Goal: Task Accomplishment & Management: Complete application form

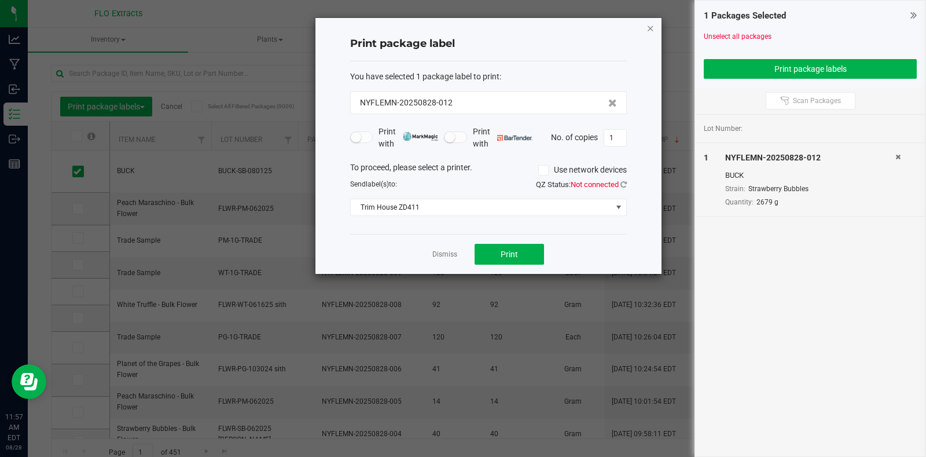
click at [648, 29] on icon "button" at bounding box center [651, 28] width 8 height 14
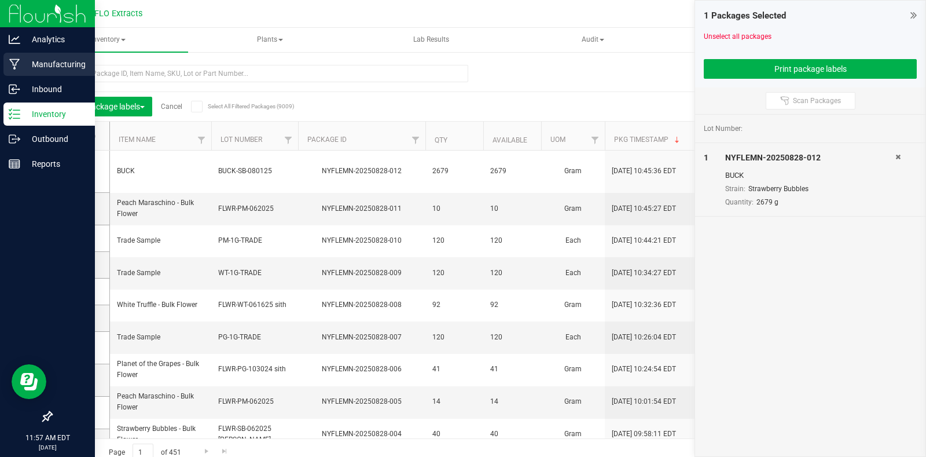
click at [36, 64] on p "Manufacturing" at bounding box center [54, 64] width 69 height 14
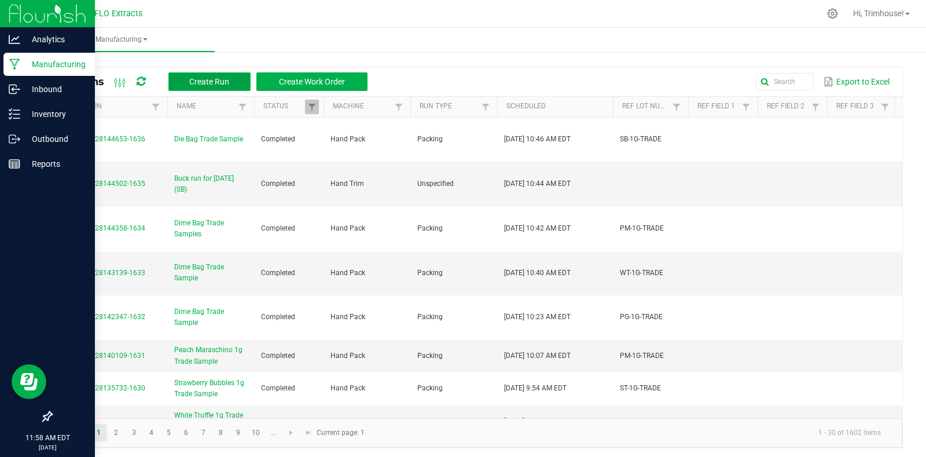
click at [211, 76] on button "Create Run" at bounding box center [209, 81] width 82 height 19
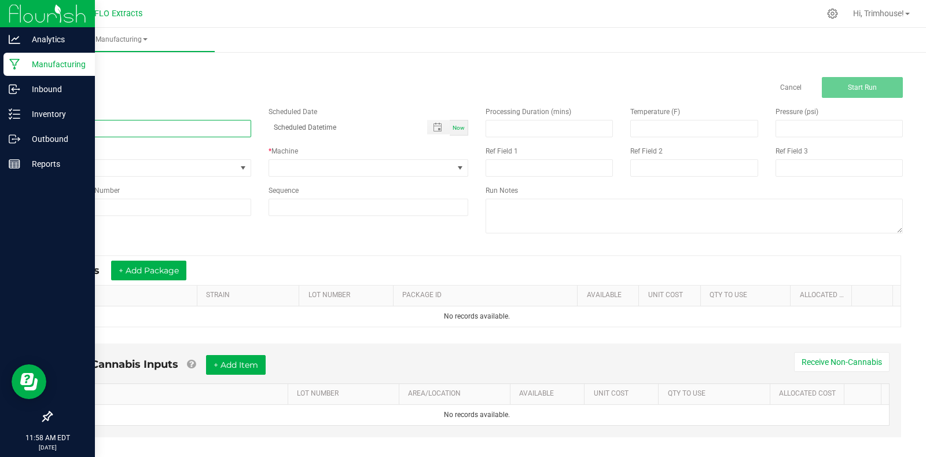
click at [178, 126] on input at bounding box center [151, 128] width 200 height 17
type input "Preroll run for [DATE] (MX)"
click at [453, 127] on span "Now" at bounding box center [459, 127] width 12 height 6
type input "[DATE] 11:58 AM"
click at [458, 163] on span at bounding box center [460, 167] width 9 height 9
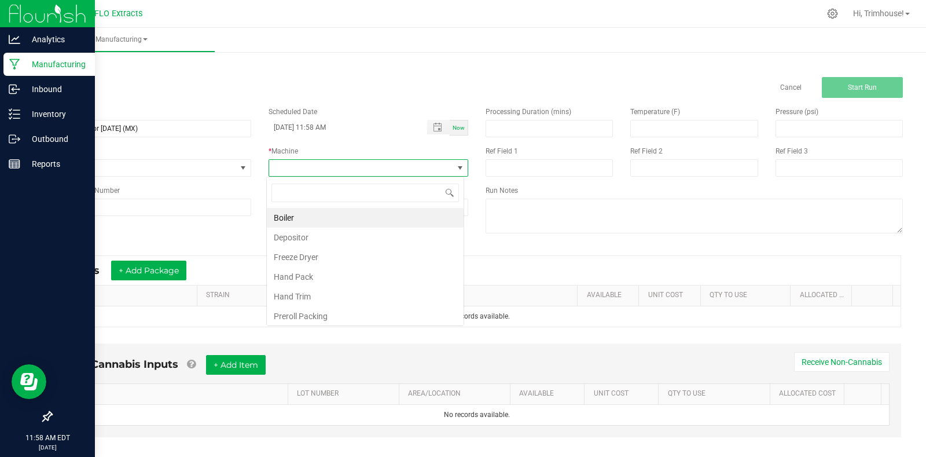
scroll to position [17, 198]
type input "gri"
click at [384, 215] on li "Rocket Box & Grinder" at bounding box center [365, 218] width 197 height 20
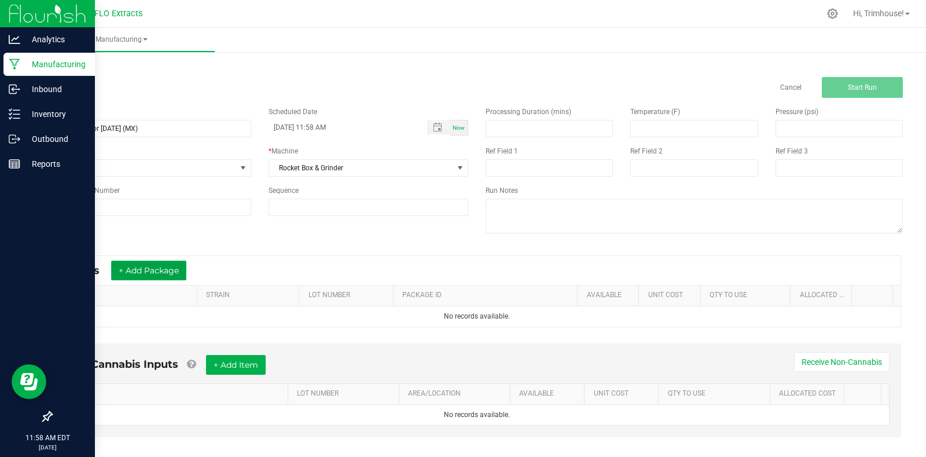
click at [162, 274] on button "+ Add Package" at bounding box center [148, 271] width 75 height 20
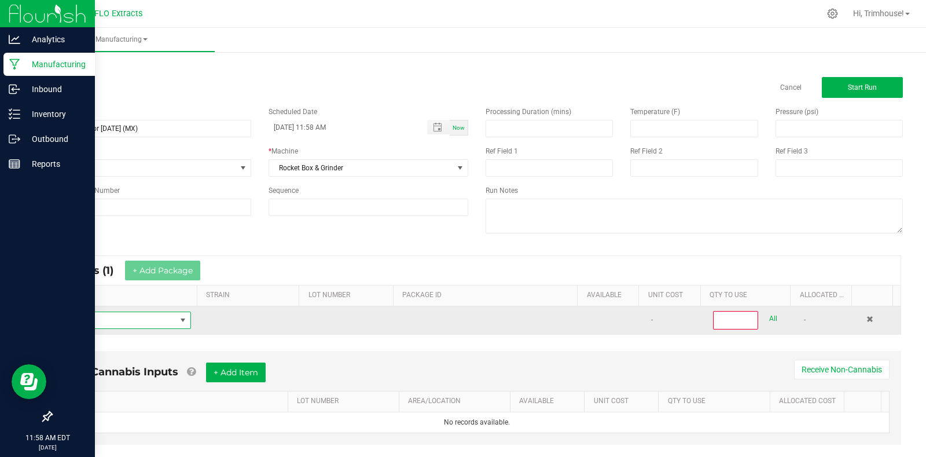
click at [153, 323] on span "NO DATA FOUND" at bounding box center [118, 320] width 115 height 16
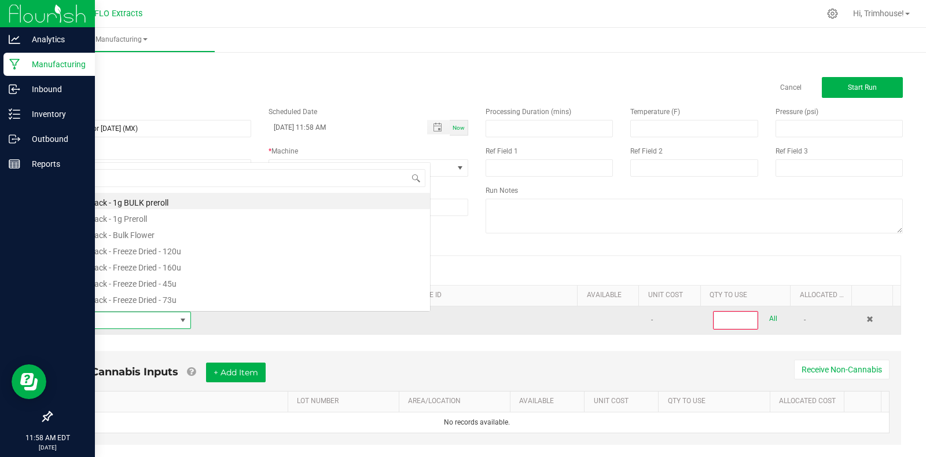
scroll to position [17, 127]
type input "psour"
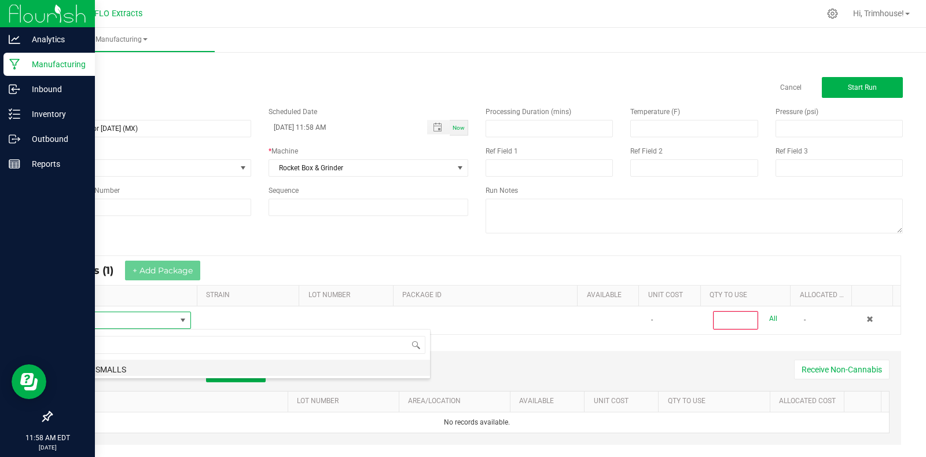
click at [139, 374] on li "PSour - SMALLS" at bounding box center [245, 368] width 369 height 16
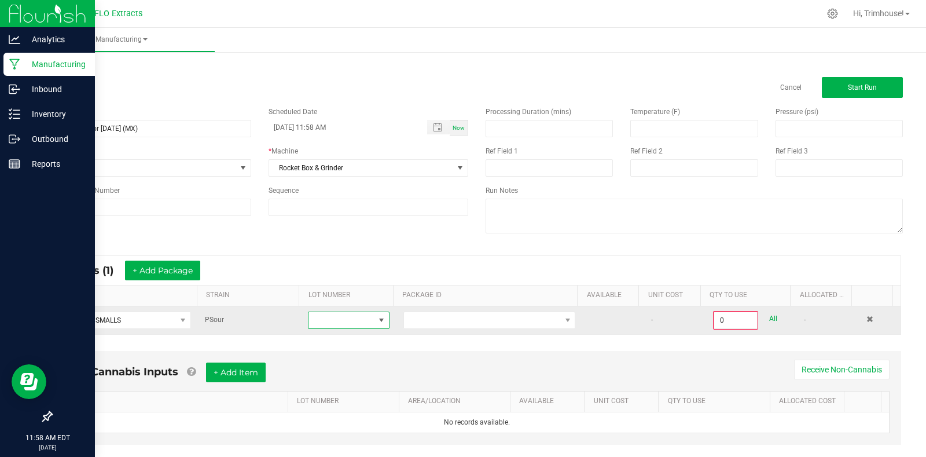
click at [377, 318] on span at bounding box center [381, 320] width 9 height 9
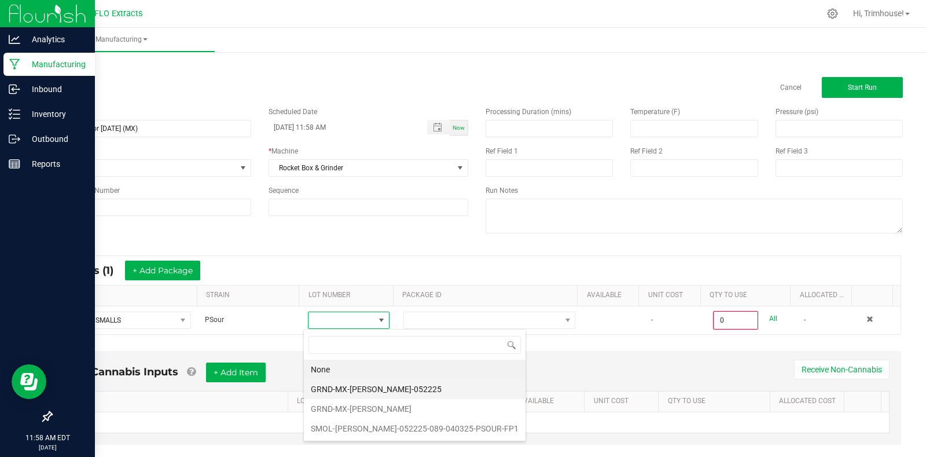
click at [365, 386] on li "GRND-MX-[PERSON_NAME]-052225" at bounding box center [415, 389] width 222 height 20
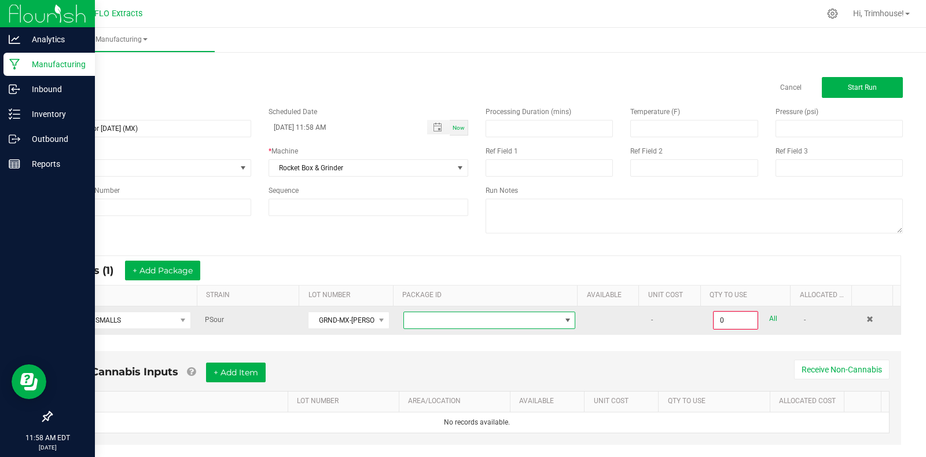
click at [563, 324] on span at bounding box center [567, 320] width 9 height 9
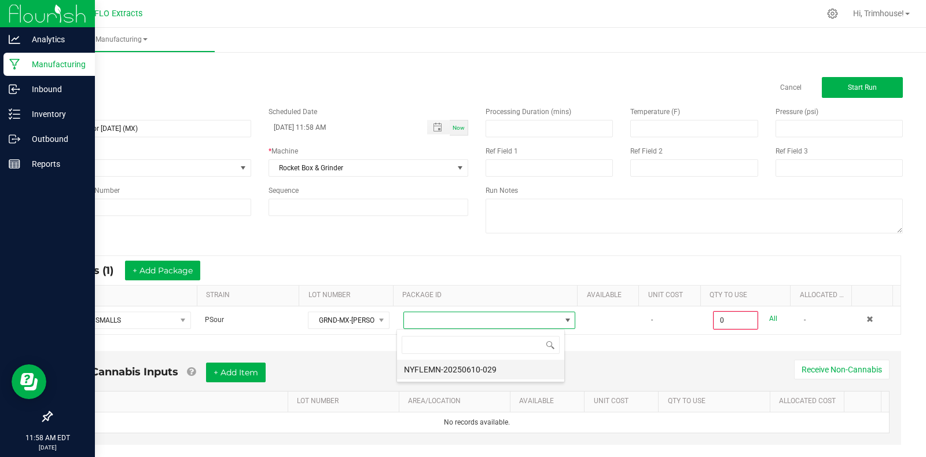
click at [519, 365] on li "NYFLEMN-20250610-029" at bounding box center [480, 370] width 167 height 20
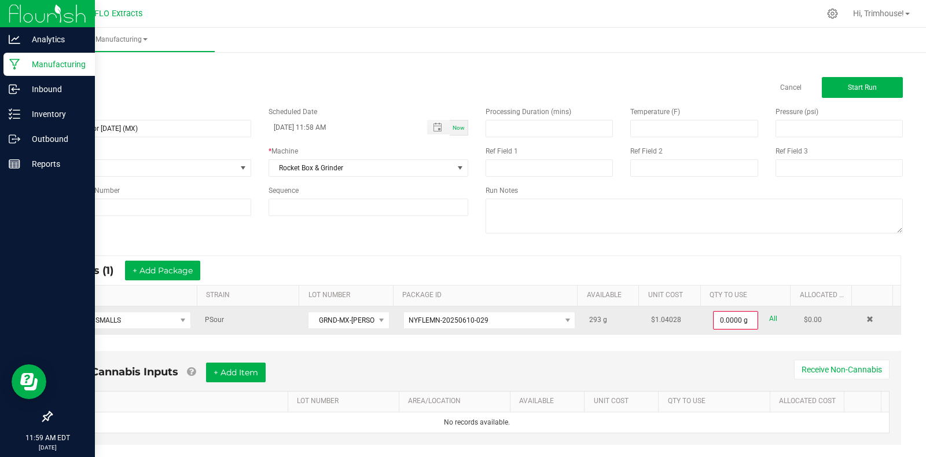
click at [769, 319] on link "All" at bounding box center [773, 319] width 8 height 16
type input "293.0000 g"
click at [377, 317] on span at bounding box center [381, 319] width 9 height 9
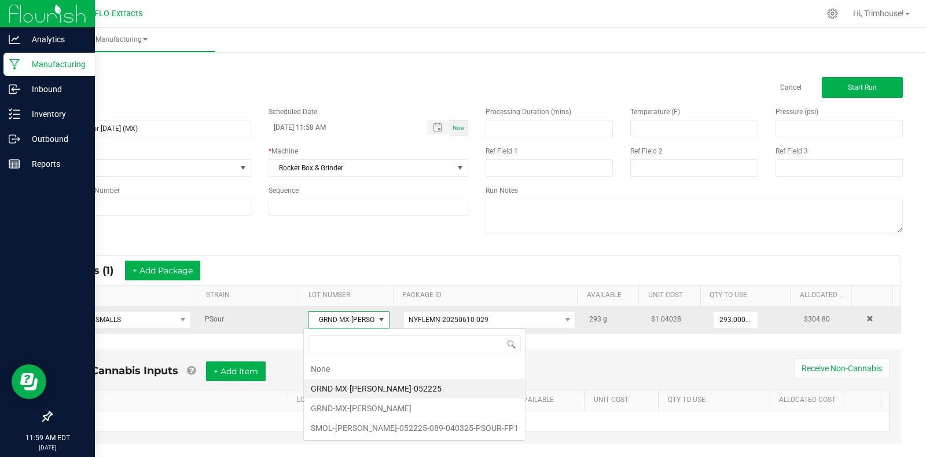
scroll to position [17, 79]
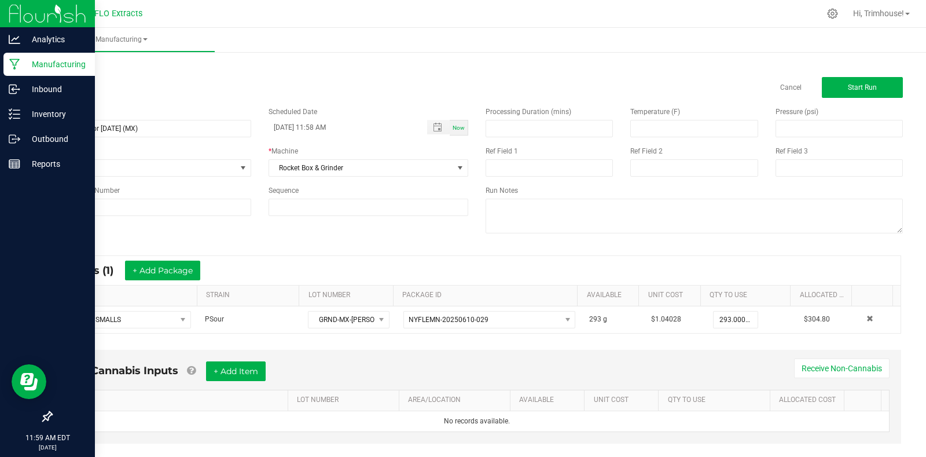
click at [380, 262] on div "* Inputs (1) + Add Package" at bounding box center [477, 270] width 848 height 29
click at [270, 240] on div "Name Preroll run for [DATE] (MX) Scheduled Date [DATE] 11:58 AM Now Run Type No…" at bounding box center [477, 171] width 870 height 147
click at [160, 276] on button "+ Add Package" at bounding box center [162, 271] width 75 height 20
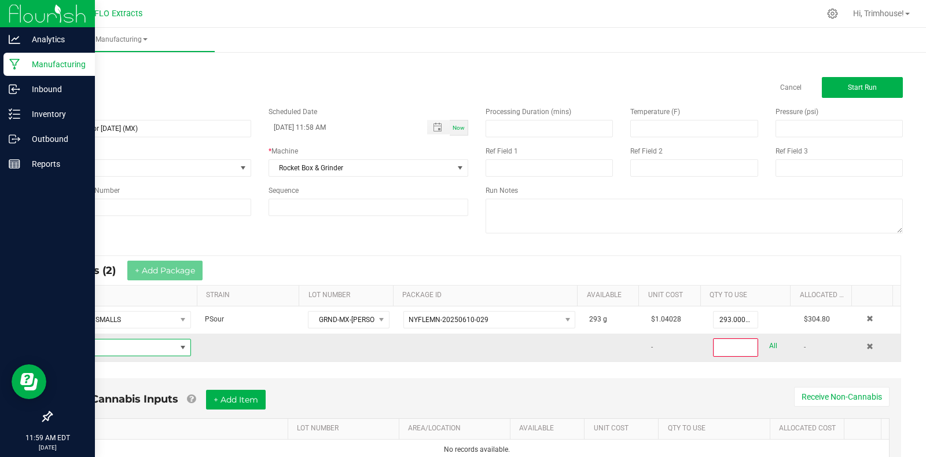
click at [178, 346] on span "NO DATA FOUND" at bounding box center [182, 347] width 9 height 9
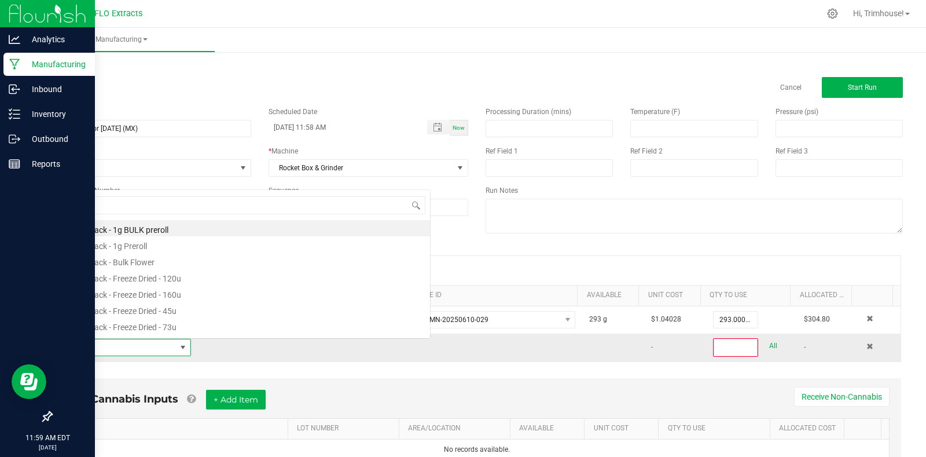
scroll to position [17, 127]
type input "psour"
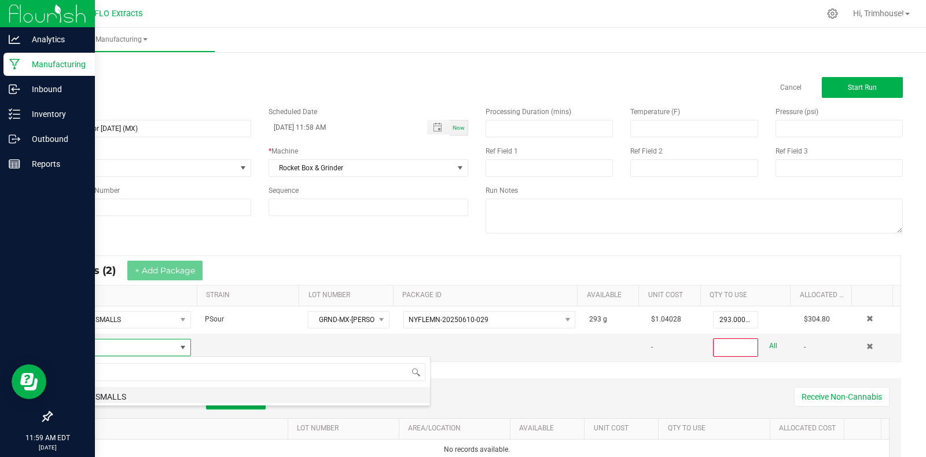
click at [145, 391] on li "PSour - SMALLS" at bounding box center [245, 395] width 369 height 16
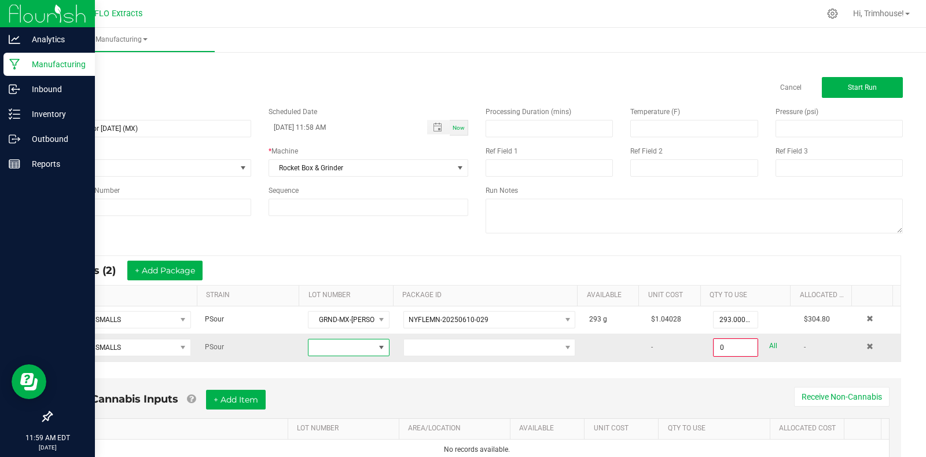
click at [377, 345] on span at bounding box center [381, 347] width 9 height 9
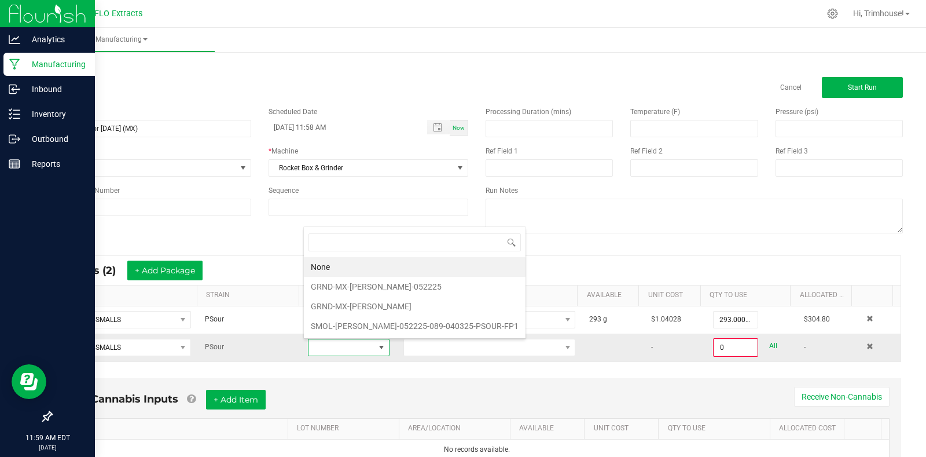
scroll to position [17, 78]
click at [366, 300] on li "GRND-MX-[PERSON_NAME]" at bounding box center [415, 306] width 222 height 20
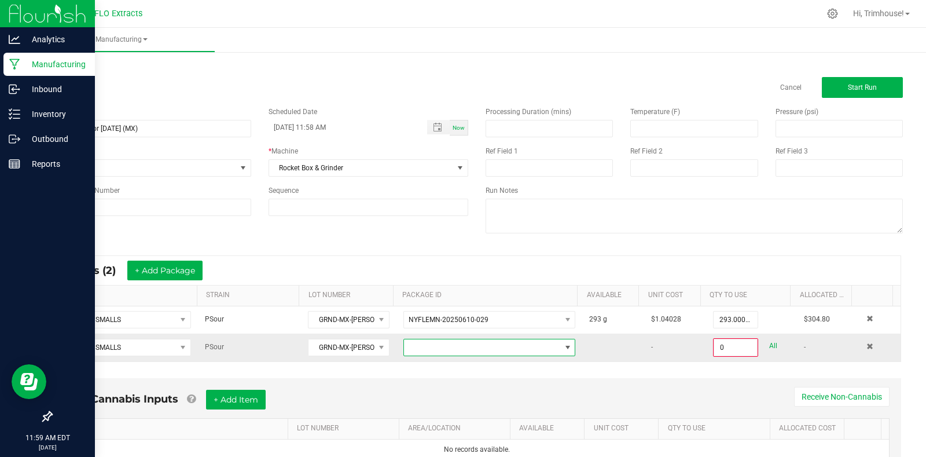
click at [563, 348] on span at bounding box center [567, 347] width 9 height 9
click at [498, 394] on li "NYFLEMN-20250724-002" at bounding box center [480, 397] width 167 height 20
click at [729, 348] on input "0" at bounding box center [735, 347] width 43 height 16
click at [714, 342] on input "51" at bounding box center [736, 347] width 44 height 16
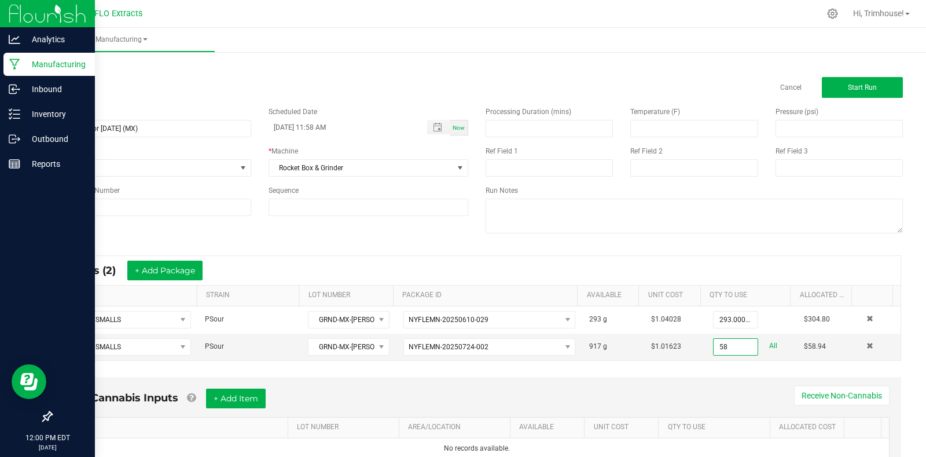
type input "58.0000 g"
click at [683, 381] on div "Non-Cannabis Inputs + Add Item Receive Non-Cannabis ITEM LOT NUMBER AREA/LOCATI…" at bounding box center [477, 424] width 849 height 94
click at [830, 86] on button "Start Run" at bounding box center [862, 87] width 81 height 21
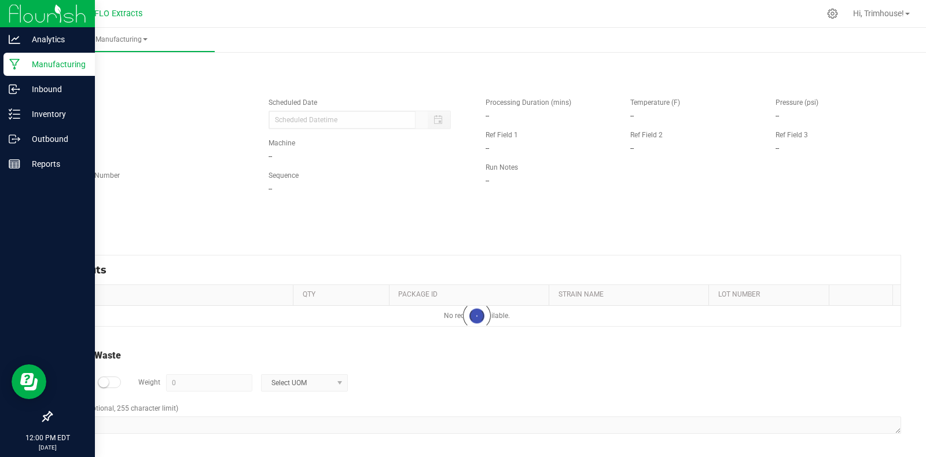
type input "[DATE] 11:58 AM"
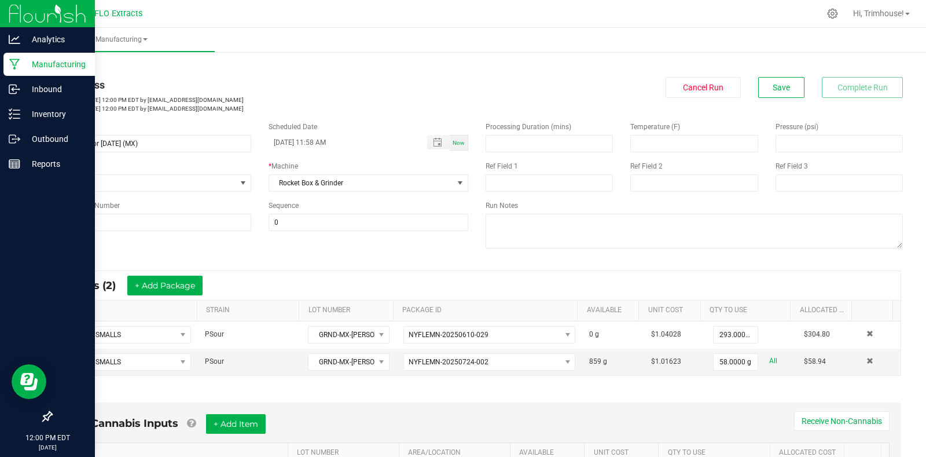
scroll to position [276, 0]
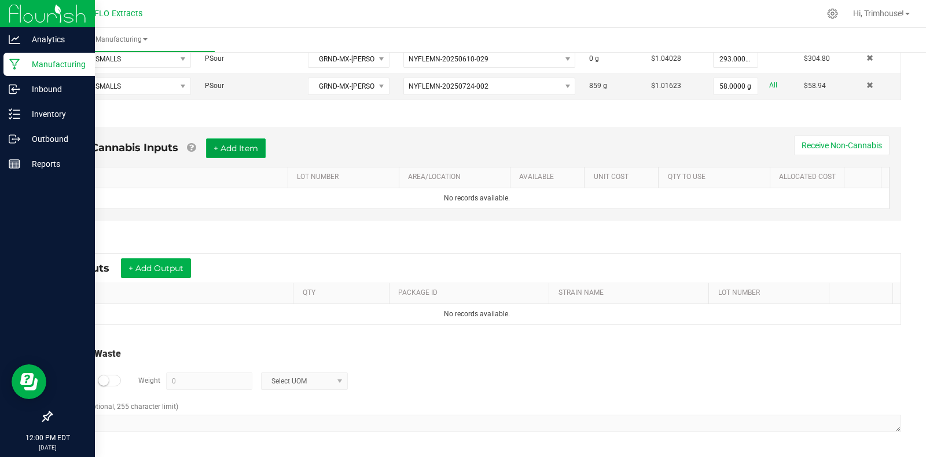
click at [240, 143] on button "+ Add Item" at bounding box center [236, 148] width 60 height 20
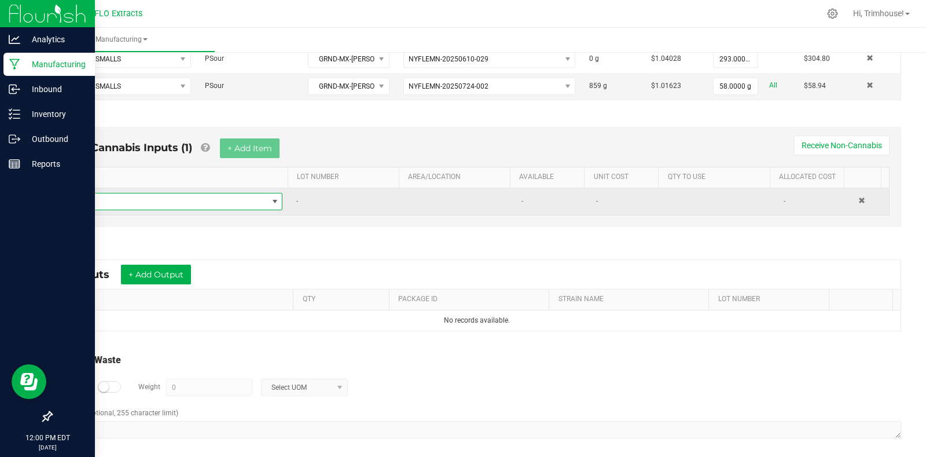
click at [141, 200] on span "NO DATA FOUND" at bounding box center [169, 201] width 195 height 16
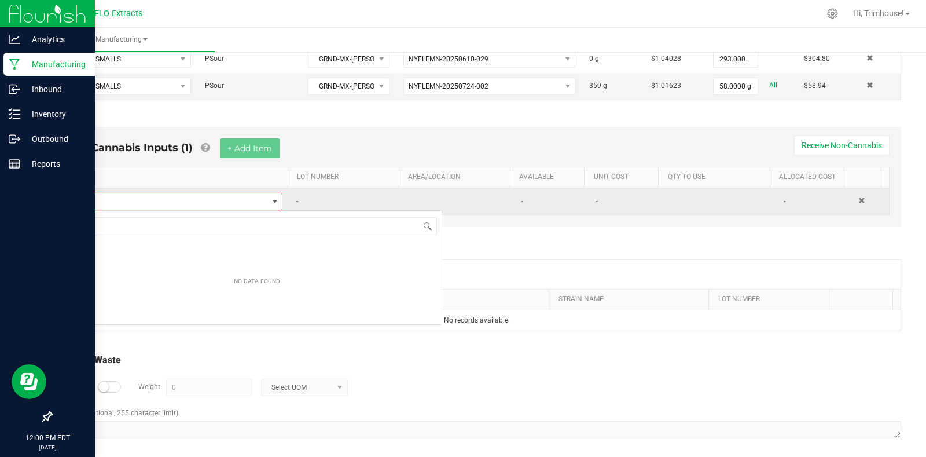
scroll to position [17, 206]
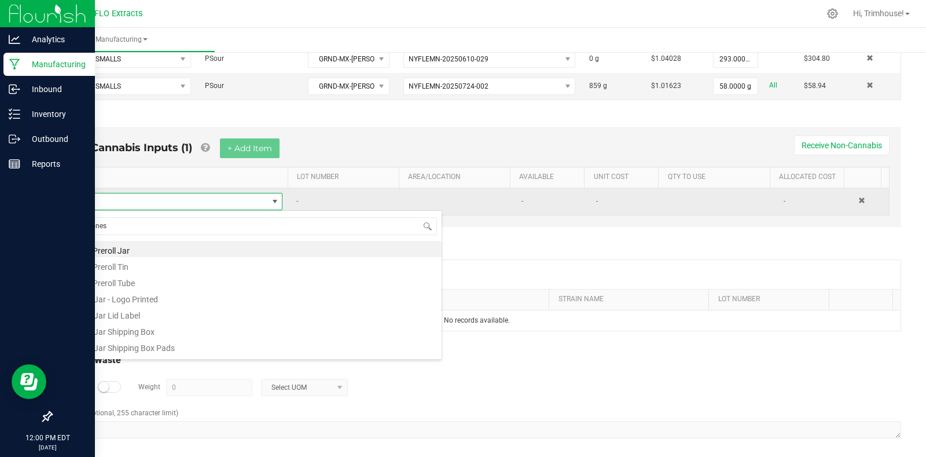
type input "cone"
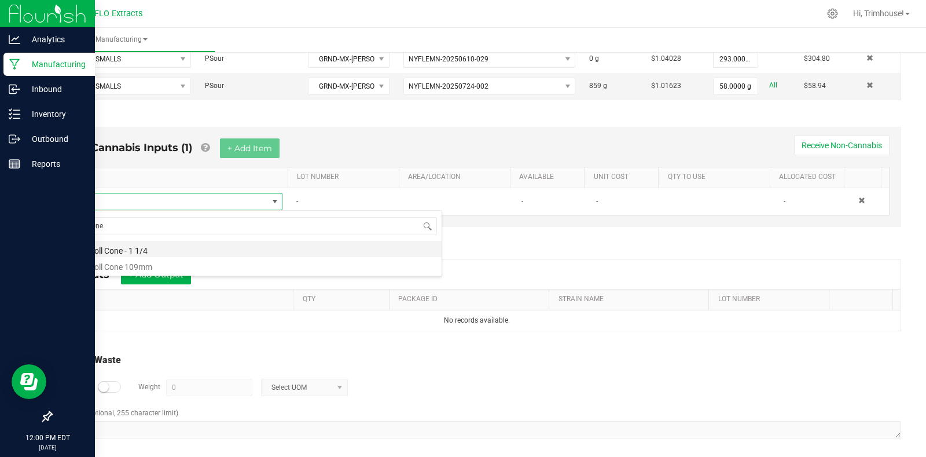
click at [140, 250] on li "Preroll Cone - 1 1/4" at bounding box center [256, 249] width 369 height 16
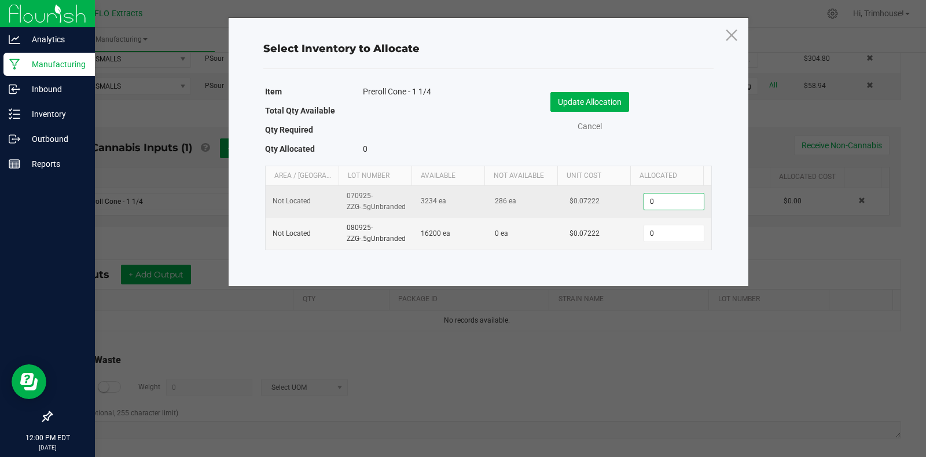
click at [667, 199] on input "0" at bounding box center [673, 201] width 59 height 16
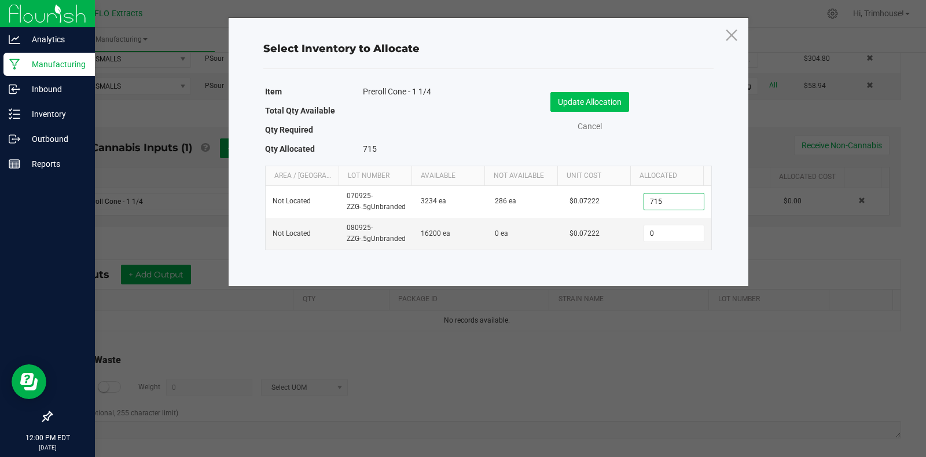
type input "715"
click at [583, 100] on button "Update Allocation" at bounding box center [590, 102] width 79 height 20
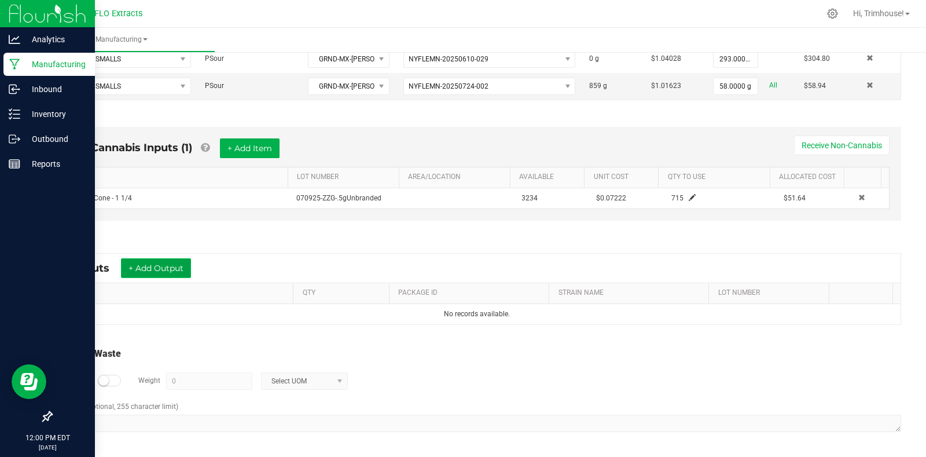
click at [164, 265] on button "+ Add Output" at bounding box center [156, 268] width 70 height 20
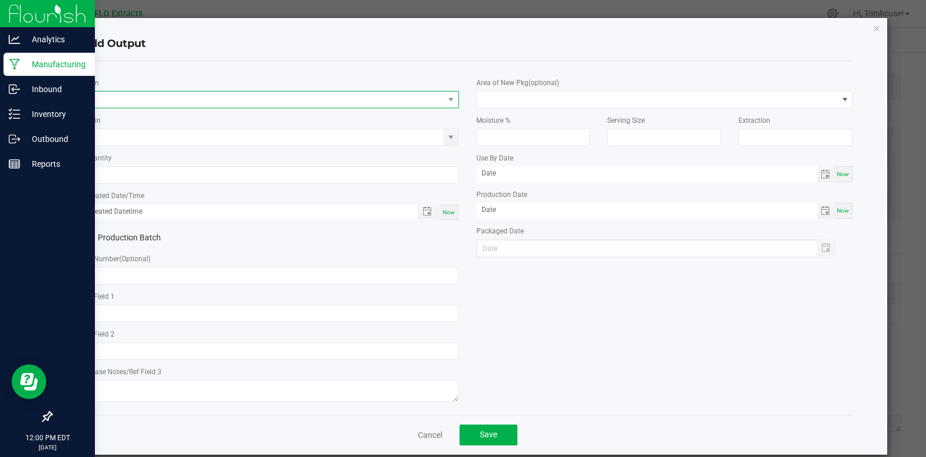
click at [220, 100] on span "NO DATA FOUND" at bounding box center [263, 99] width 361 height 16
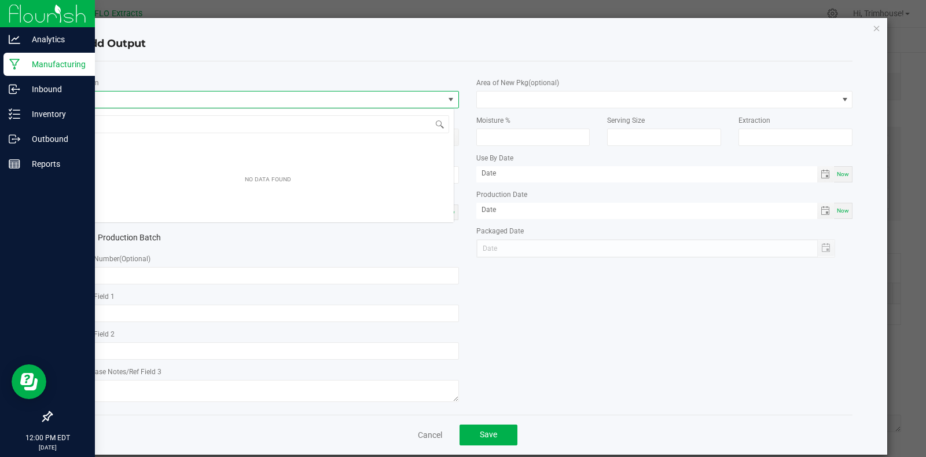
scroll to position [17, 373]
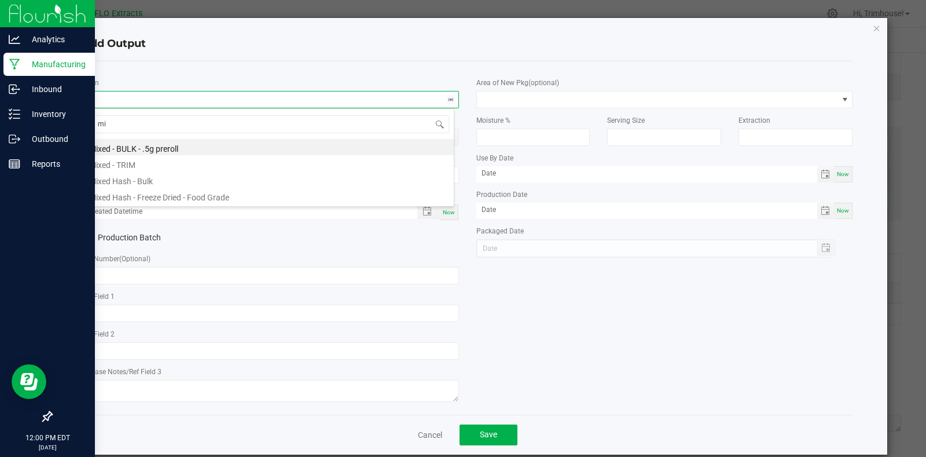
type input "m"
type input "sativa"
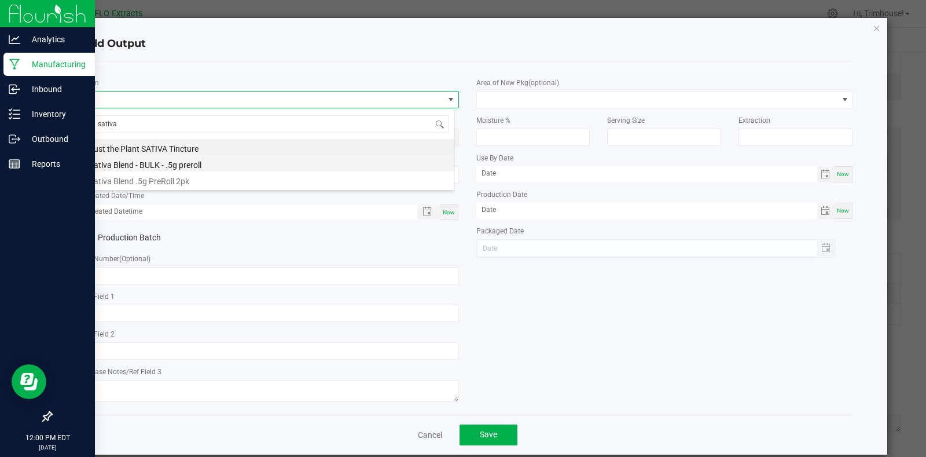
click at [208, 164] on li "Sativa Blend - BULK - .5g preroll" at bounding box center [268, 163] width 372 height 16
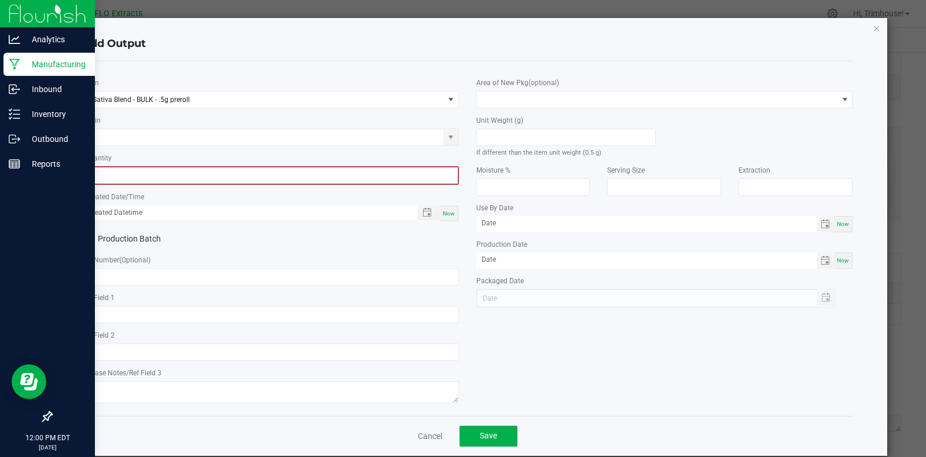
click at [168, 176] on input "0" at bounding box center [270, 175] width 375 height 16
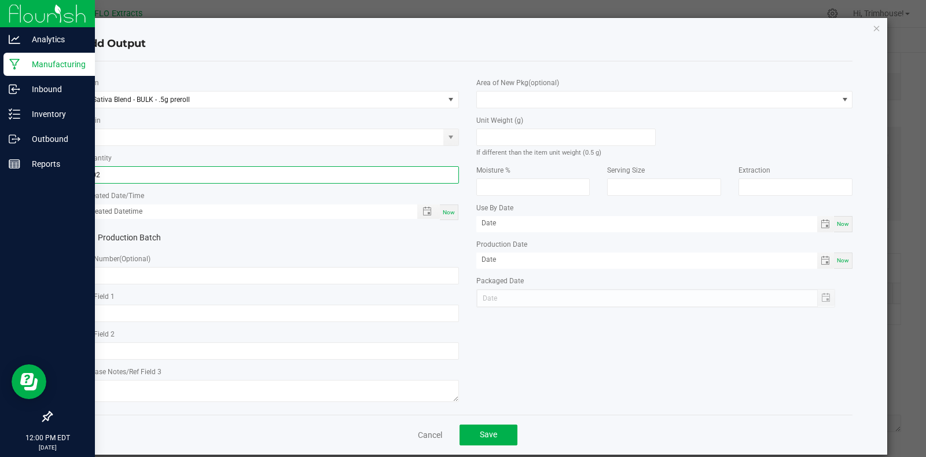
type input "702 ea"
click at [452, 211] on div "Now" at bounding box center [449, 212] width 19 height 16
type input "[DATE] 12:01 PM"
type input "[DATE]"
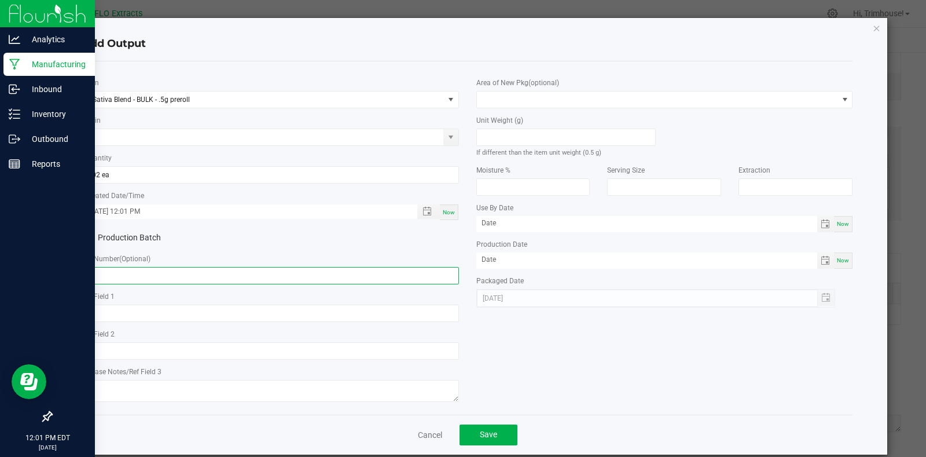
click at [110, 277] on input "text" at bounding box center [270, 275] width 377 height 17
click at [83, 276] on input "MX-[PERSON_NAME]" at bounding box center [270, 275] width 377 height 17
type input "PRER-MX-[PERSON_NAME]"
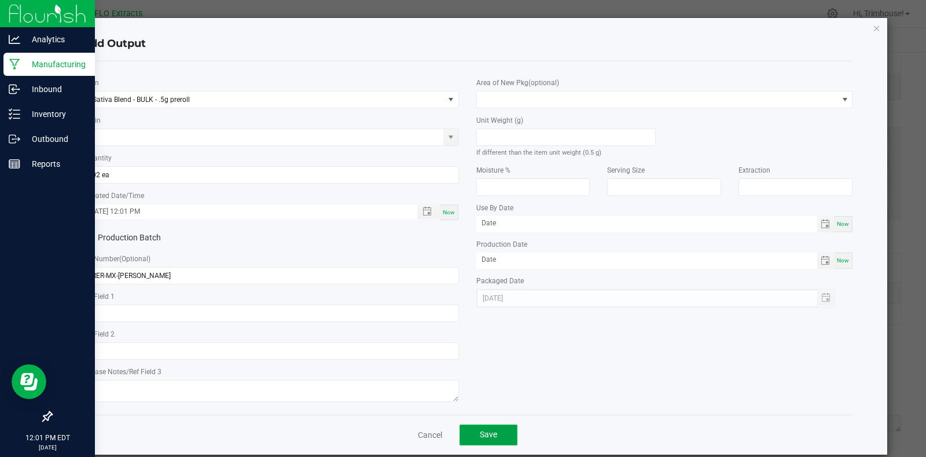
click at [475, 436] on button "Save" at bounding box center [489, 434] width 58 height 21
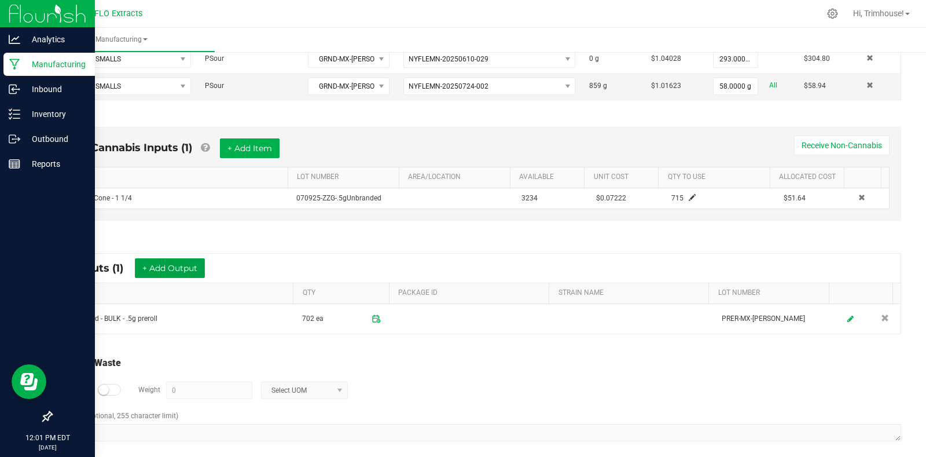
scroll to position [0, 0]
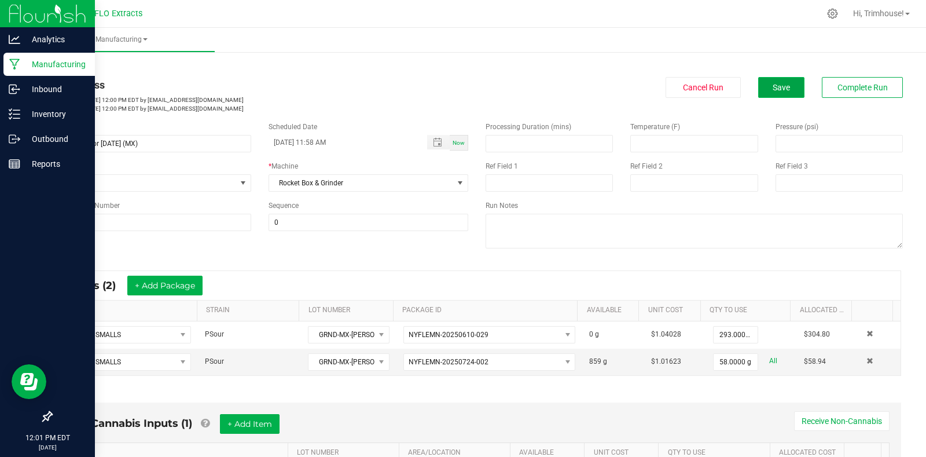
click at [787, 83] on button "Save" at bounding box center [781, 87] width 46 height 21
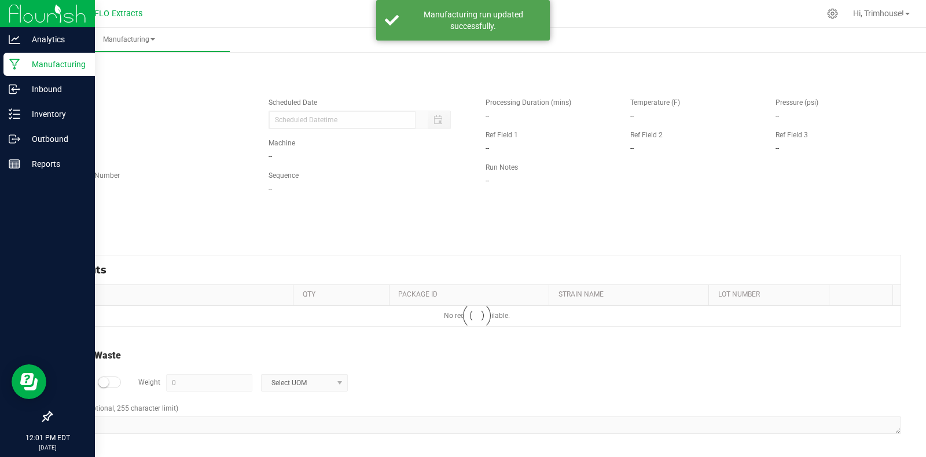
type input "[DATE] 11:58 AM"
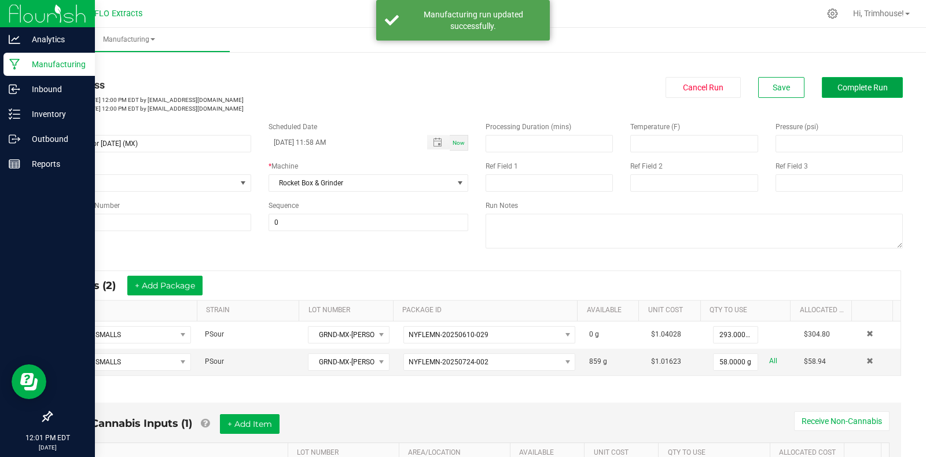
click at [845, 86] on span "Complete Run" at bounding box center [863, 87] width 50 height 9
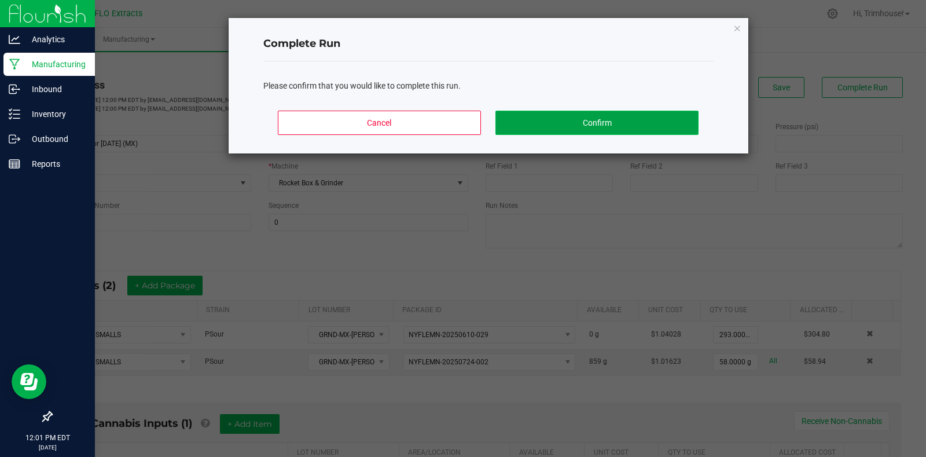
click at [594, 125] on button "Confirm" at bounding box center [597, 123] width 203 height 24
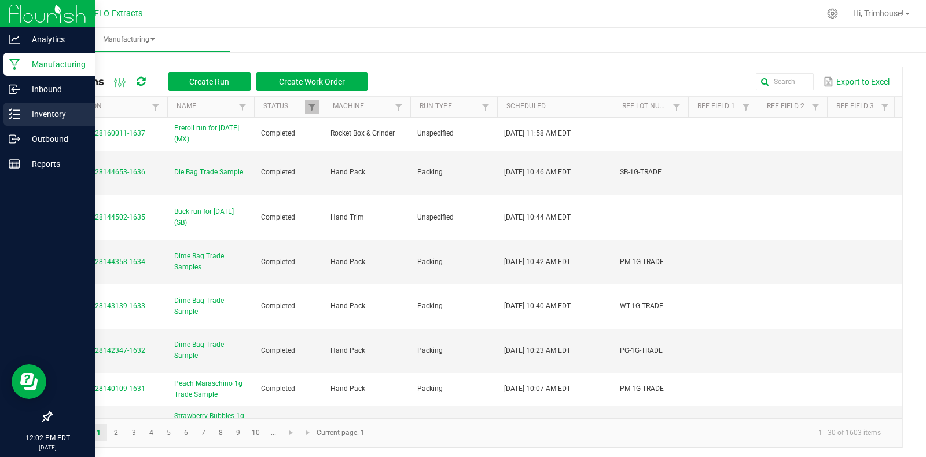
click at [54, 111] on p "Inventory" at bounding box center [54, 114] width 69 height 14
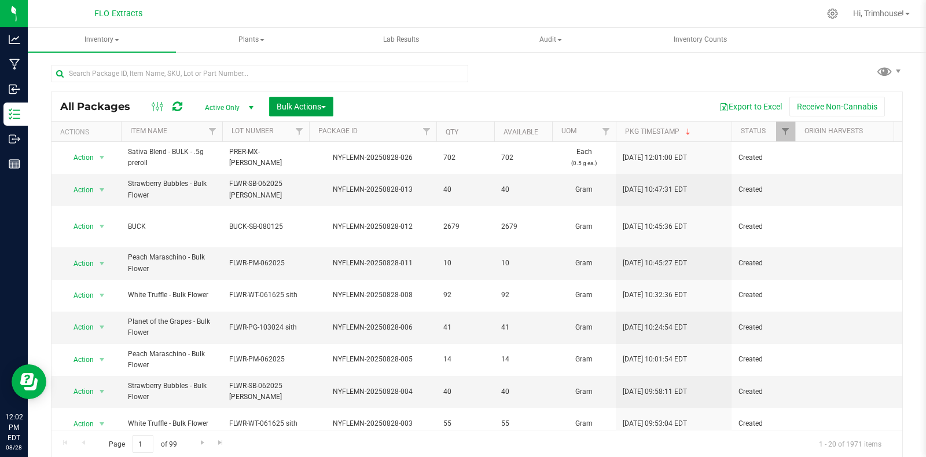
click at [325, 102] on span "Bulk Actions" at bounding box center [301, 106] width 49 height 9
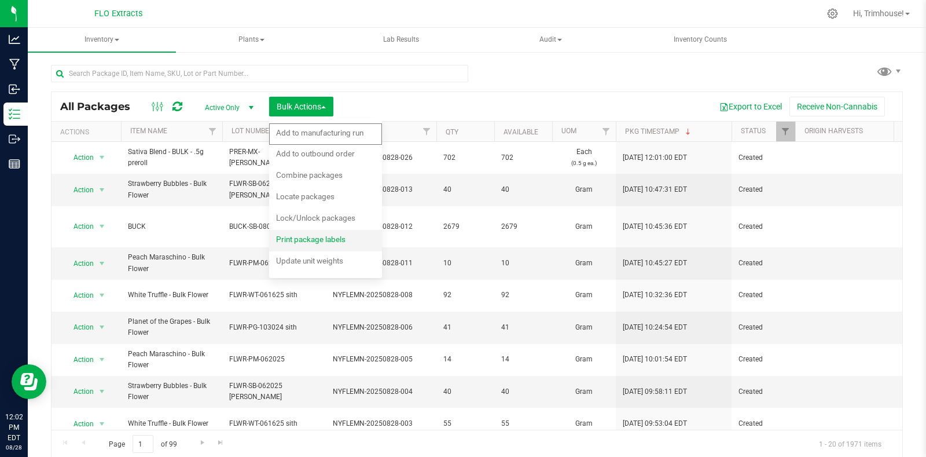
click at [302, 236] on span "Print package labels" at bounding box center [310, 238] width 69 height 9
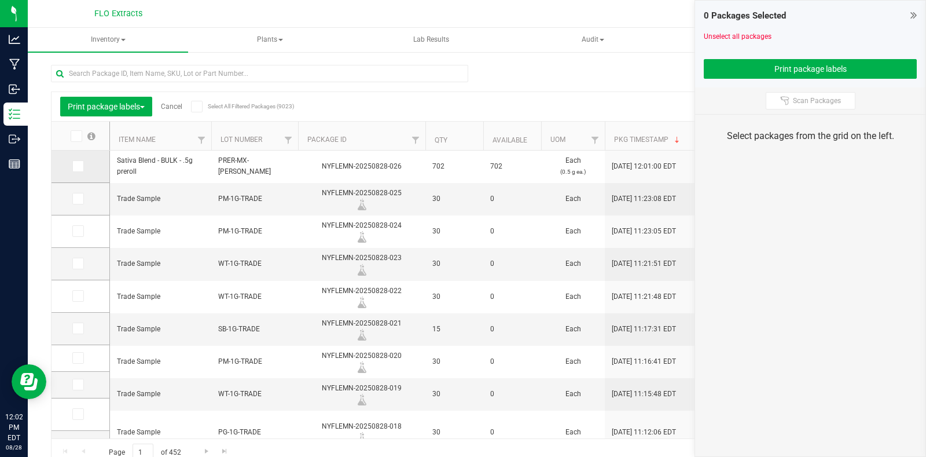
click at [77, 166] on icon at bounding box center [78, 166] width 8 height 0
click at [0, 0] on input "checkbox" at bounding box center [0, 0] width 0 height 0
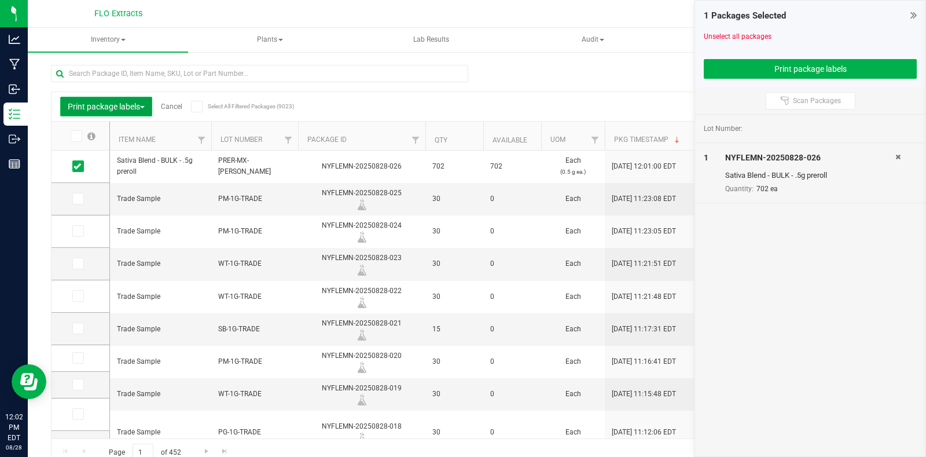
click at [103, 107] on span "Print package labels" at bounding box center [106, 106] width 77 height 9
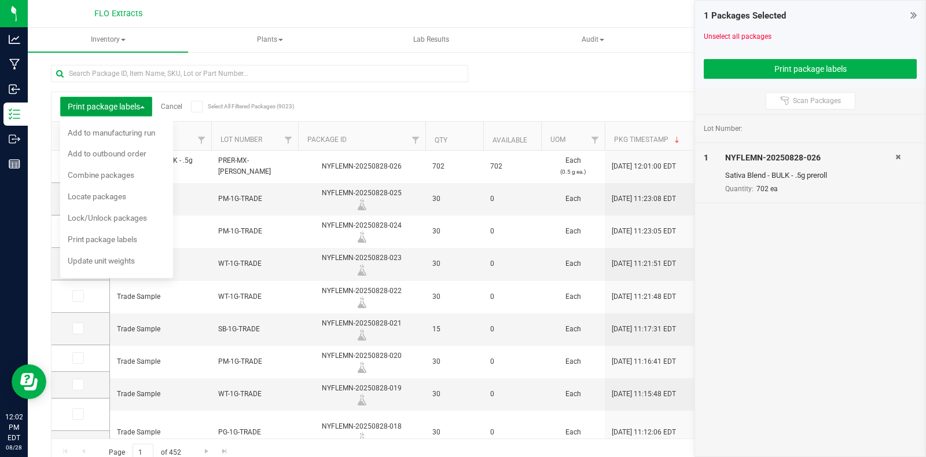
click at [103, 107] on span "Print package labels" at bounding box center [106, 106] width 77 height 9
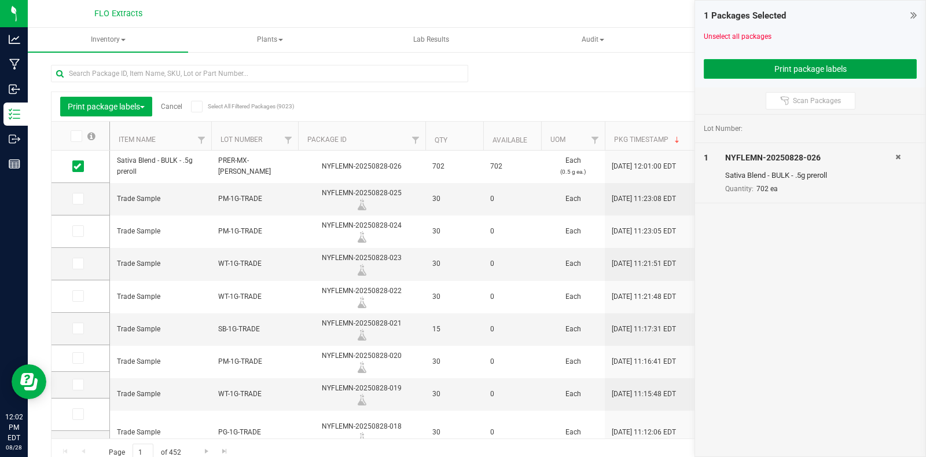
click at [759, 70] on button "Print package labels" at bounding box center [810, 69] width 213 height 20
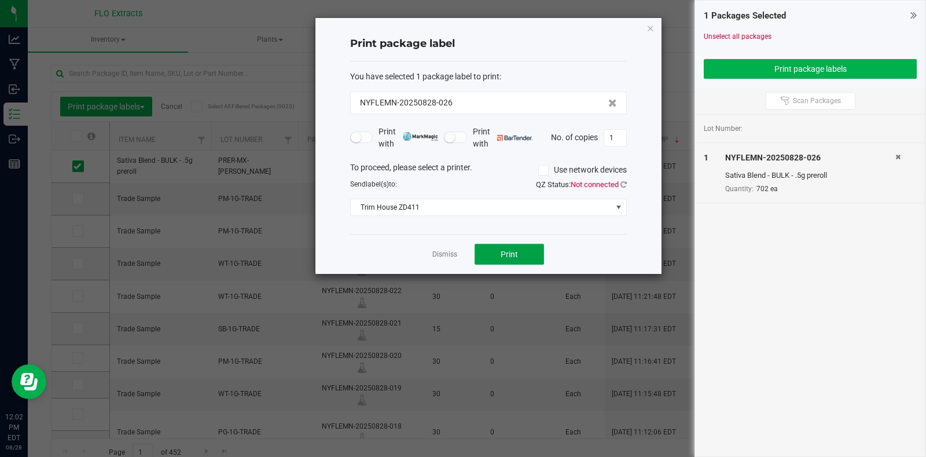
click at [512, 251] on span "Print" at bounding box center [509, 254] width 17 height 9
